Goal: Information Seeking & Learning: Check status

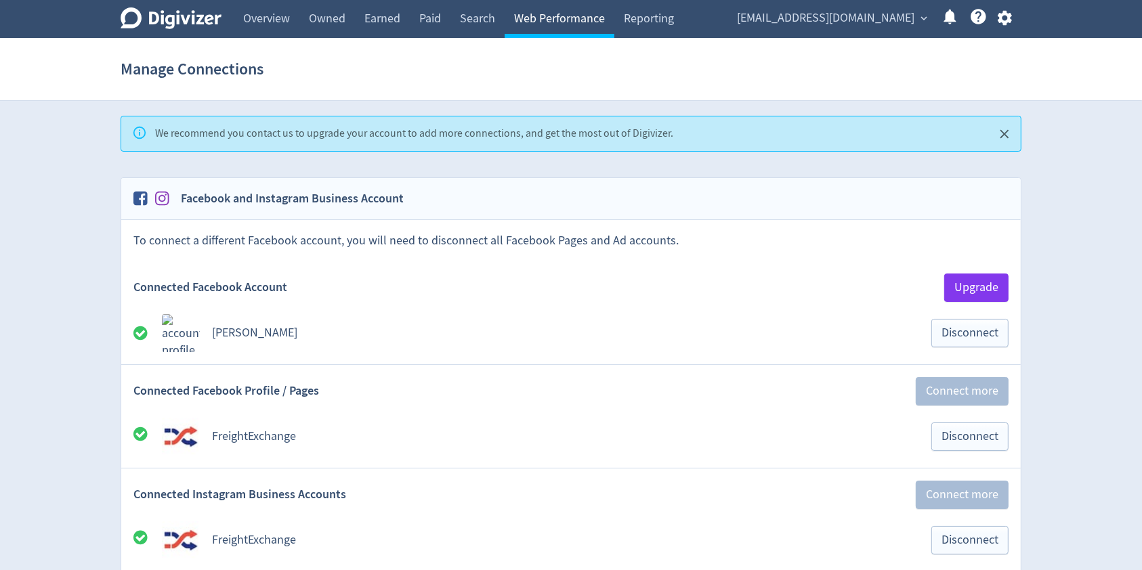
click at [554, 15] on link "Web Performance" at bounding box center [559, 19] width 110 height 38
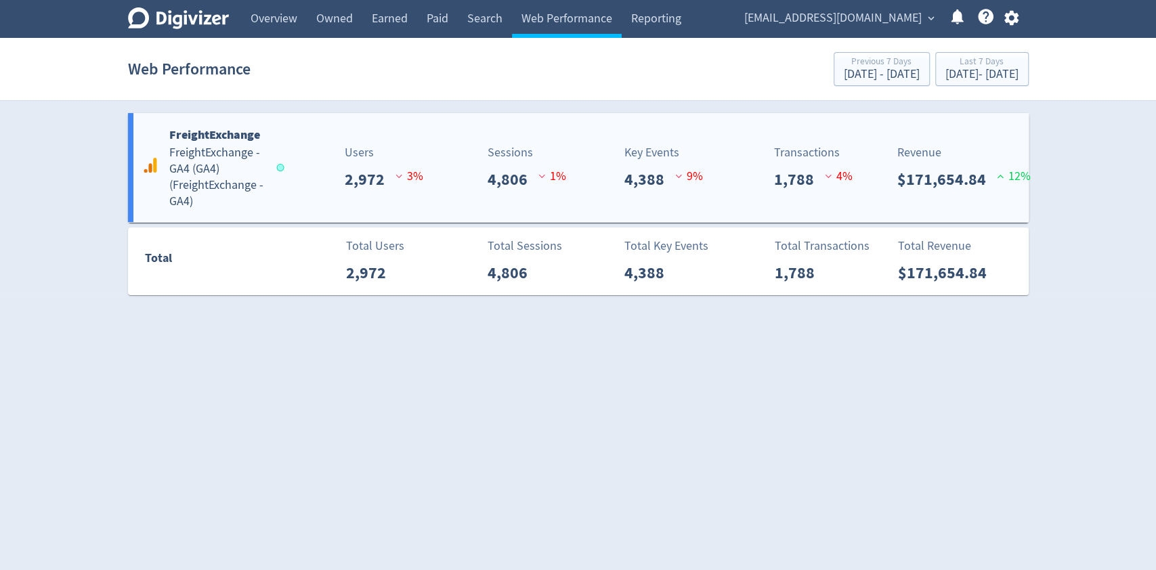
click at [478, 168] on div "Sessions 4,806 1 %" at bounding box center [505, 168] width 149 height 48
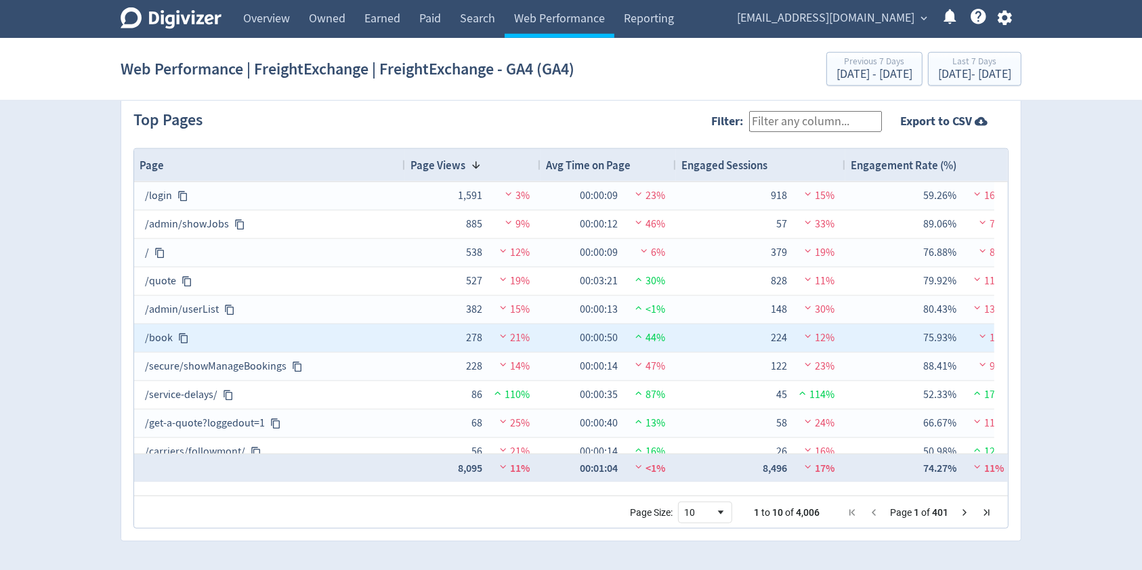
scroll to position [1131, 0]
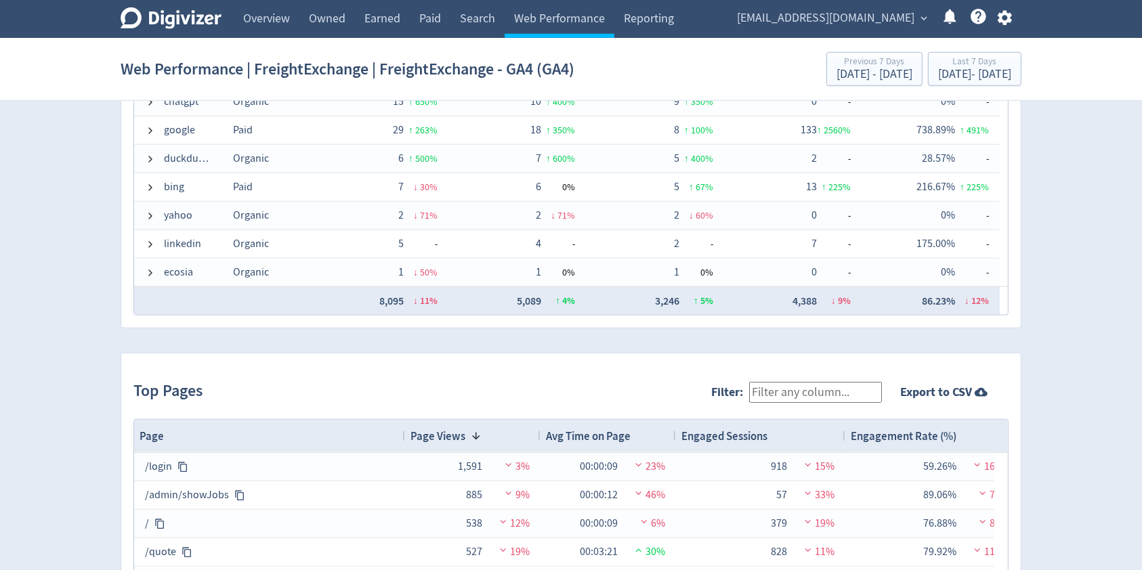
click at [806, 399] on input "Filter:" at bounding box center [815, 392] width 133 height 21
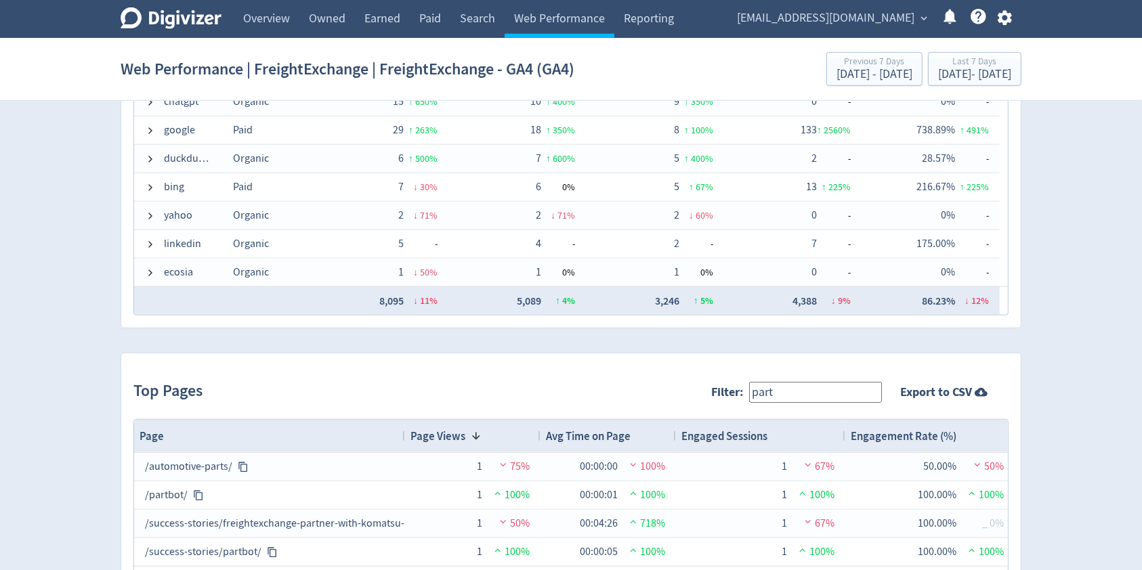
type input "partbot"
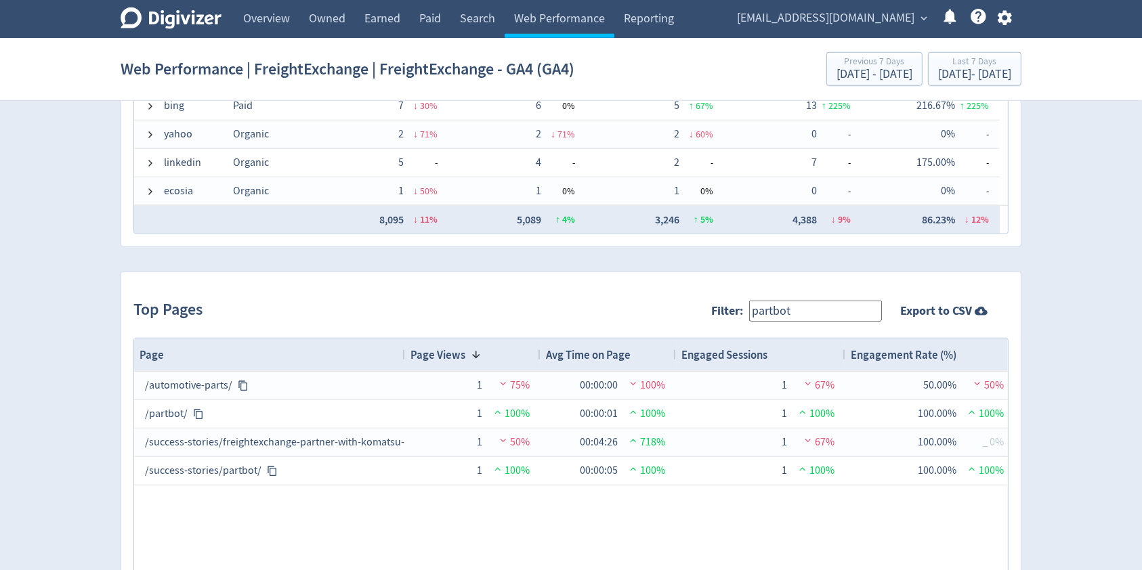
scroll to position [1402, 0]
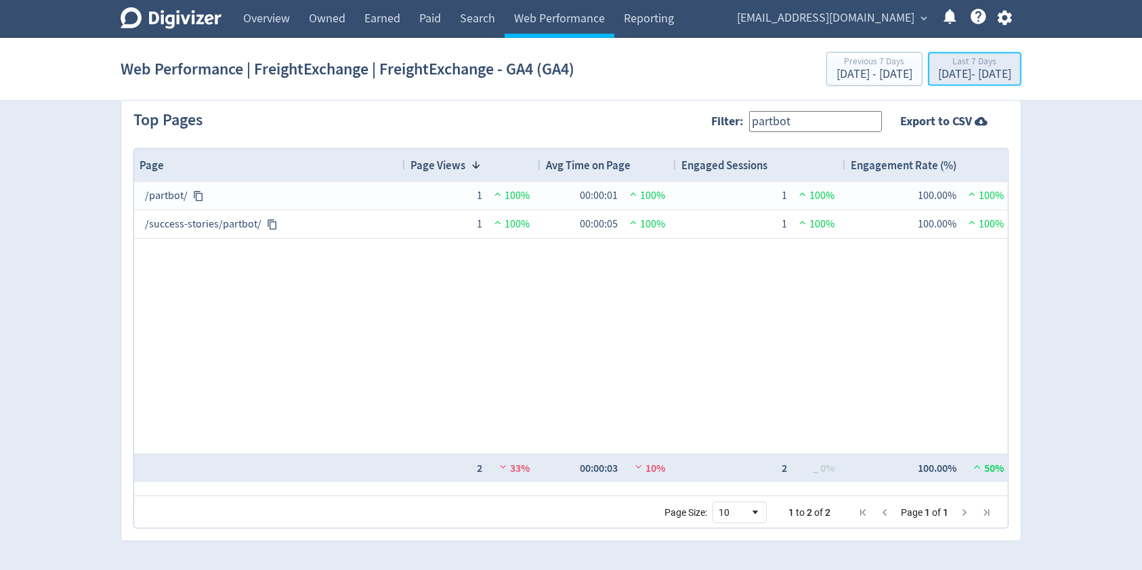
click at [950, 67] on div "Last 7 Days" at bounding box center [974, 63] width 73 height 12
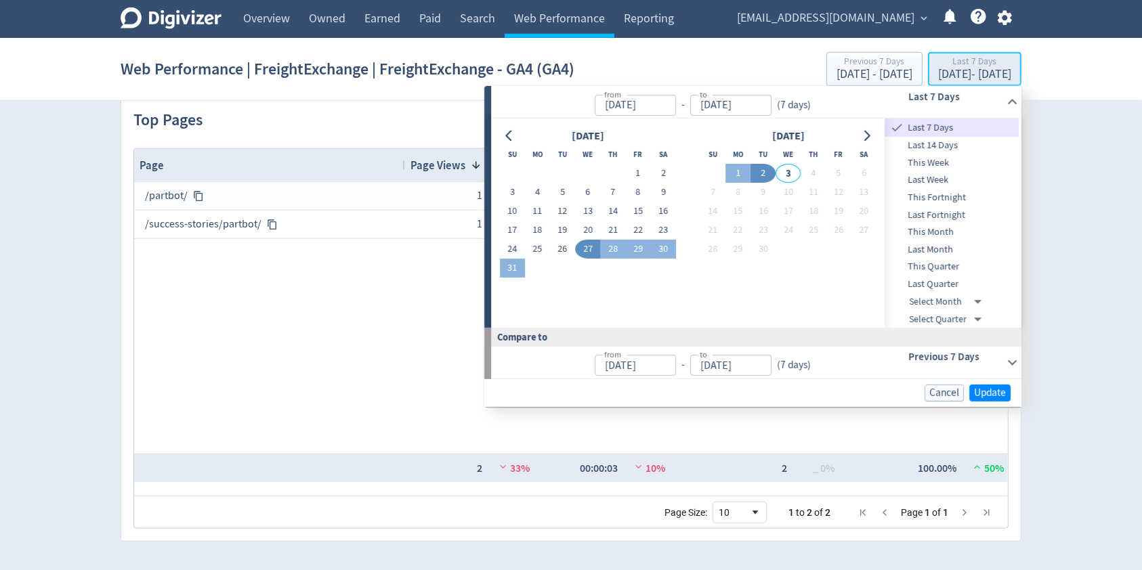
type input "[DATE]"
click at [953, 230] on span "This Month" at bounding box center [952, 232] width 134 height 15
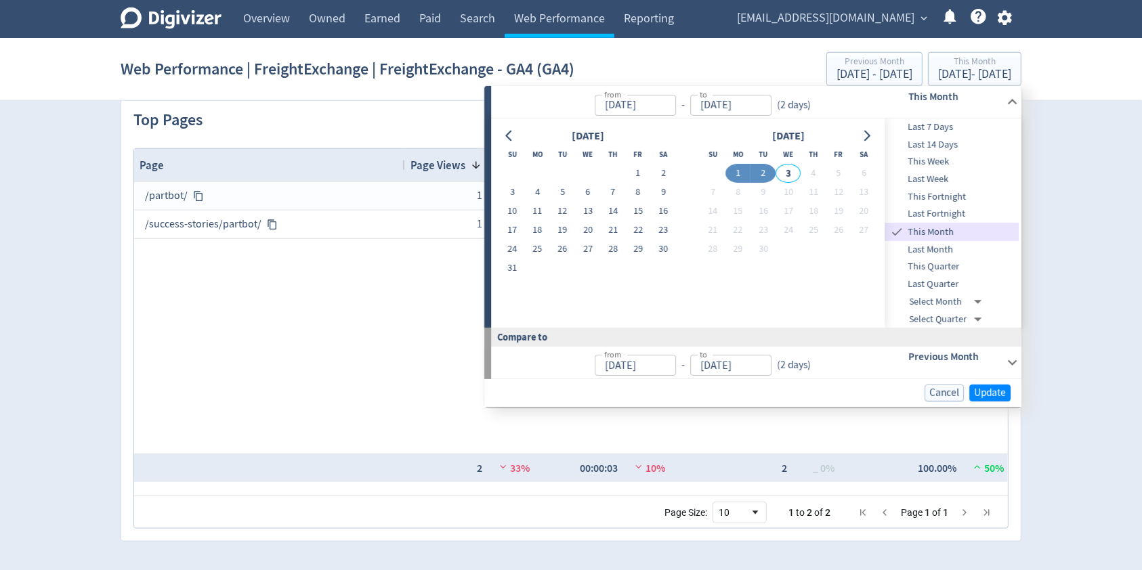
type input "[DATE]"
click at [948, 249] on span "Last Month" at bounding box center [952, 249] width 134 height 15
type input "[DATE]"
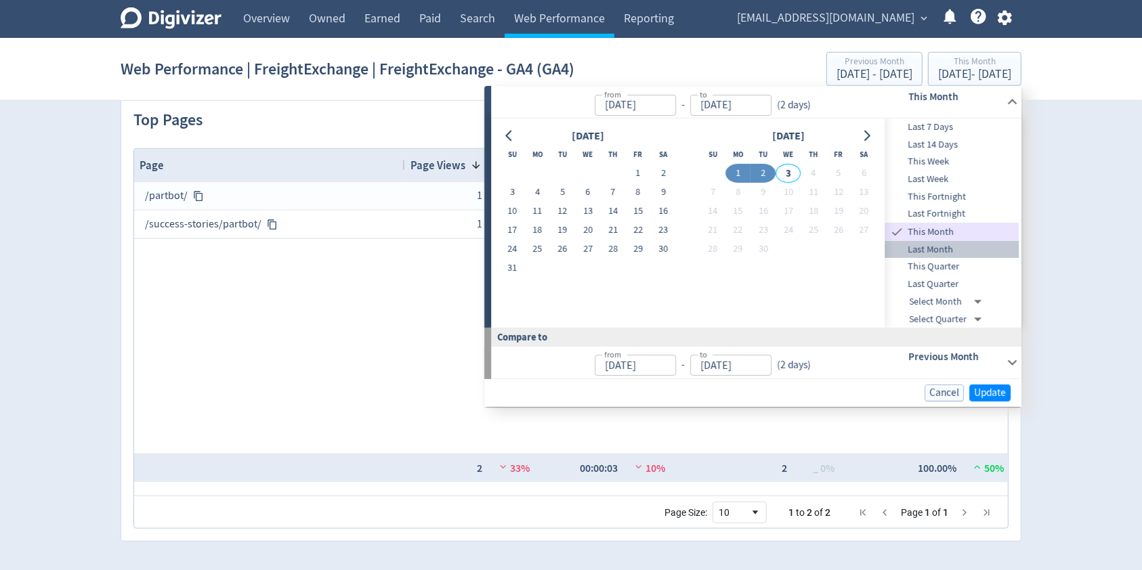
type input "[DATE]"
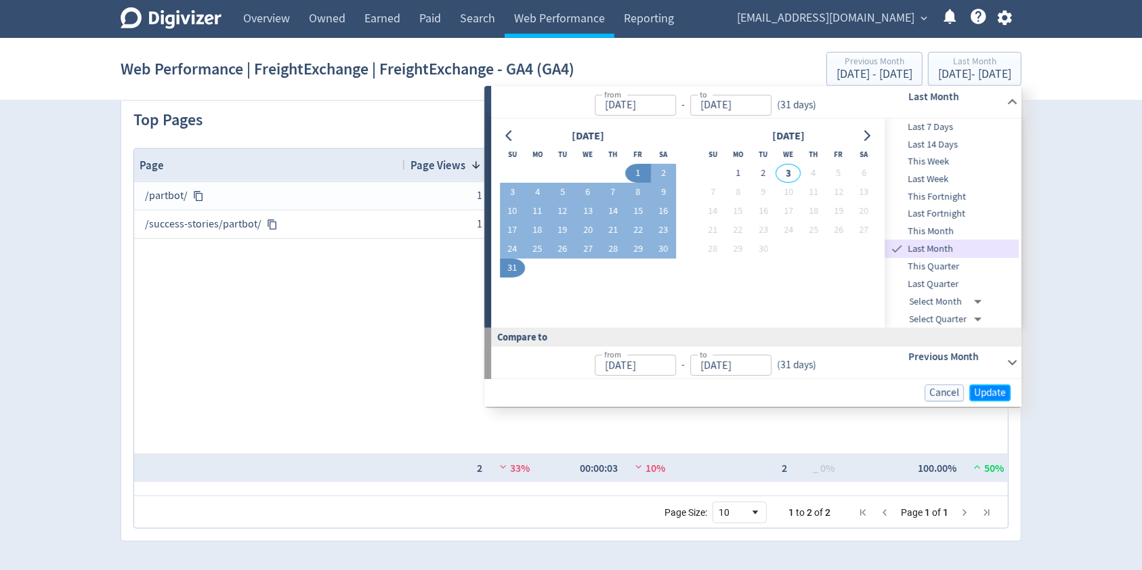
drag, startPoint x: 991, startPoint y: 391, endPoint x: 1029, endPoint y: 366, distance: 46.0
click at [991, 391] on span "Update" at bounding box center [990, 393] width 32 height 10
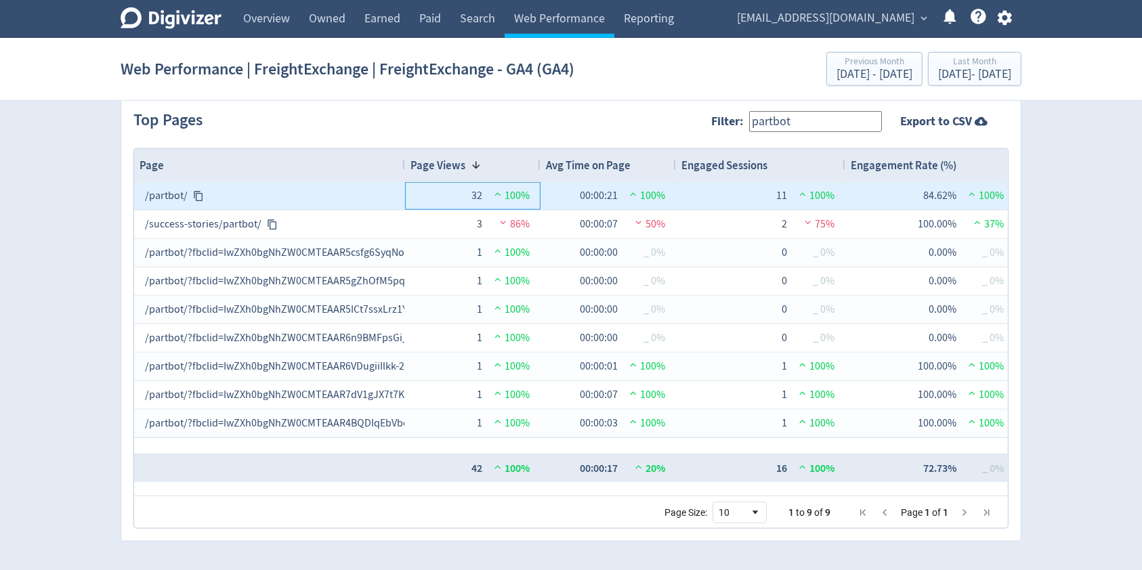
drag, startPoint x: 479, startPoint y: 196, endPoint x: 452, endPoint y: 206, distance: 29.3
click at [452, 206] on div "32" at bounding box center [465, 196] width 34 height 26
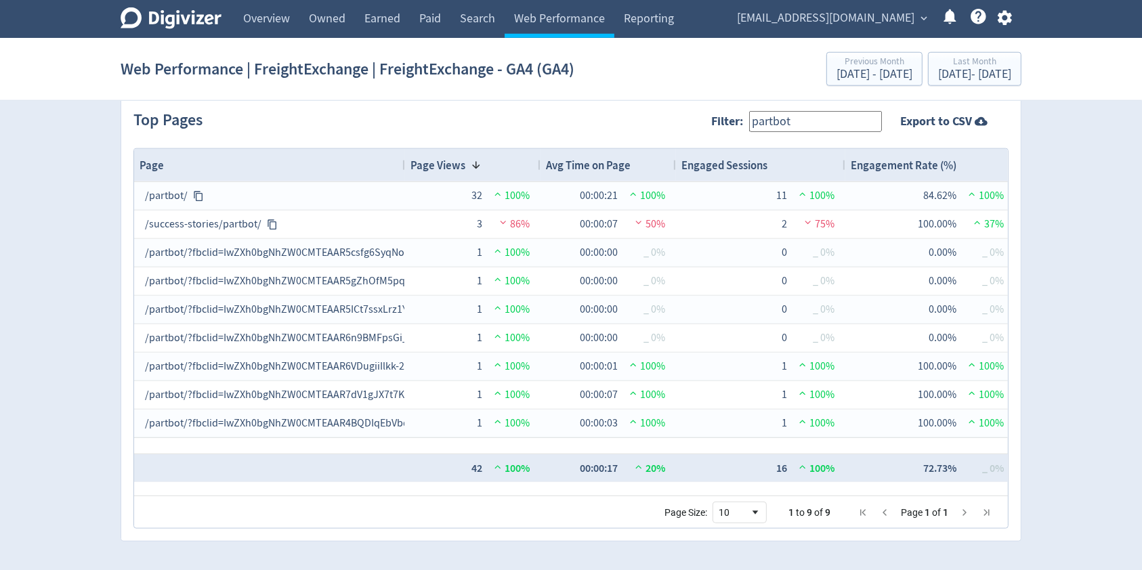
click at [792, 119] on input "partbot" at bounding box center [815, 121] width 133 height 21
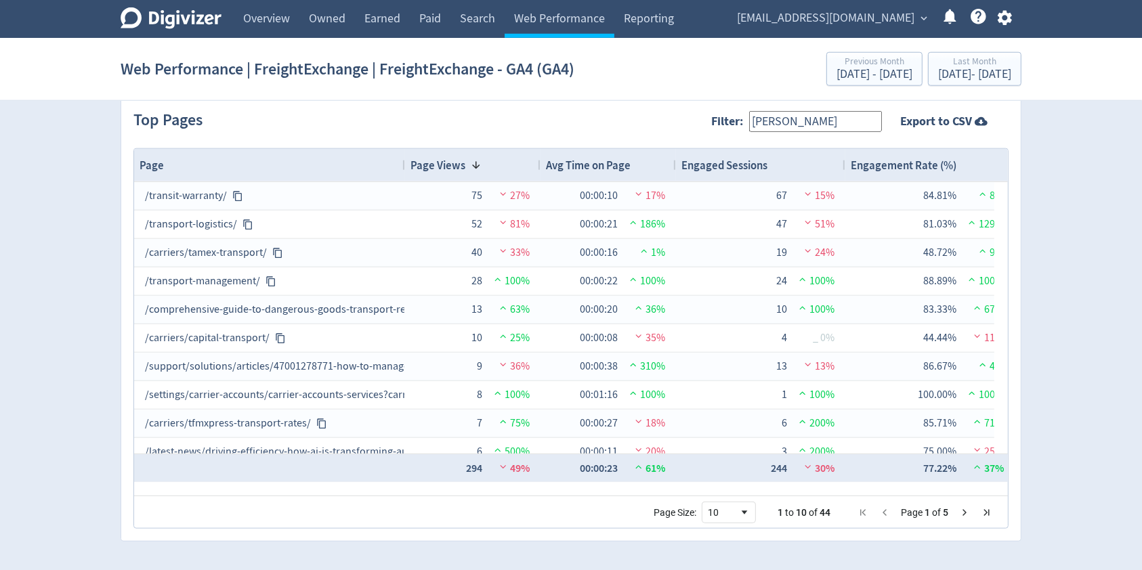
type input "[PERSON_NAME]"
